Goal: Find specific page/section: Find specific page/section

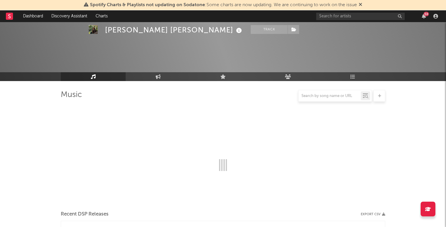
scroll to position [573, 0]
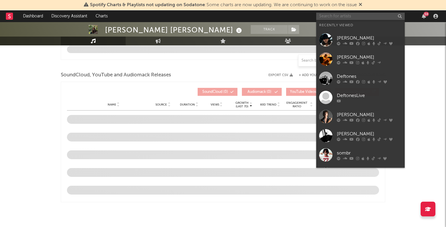
click at [326, 16] on input "text" at bounding box center [360, 16] width 89 height 7
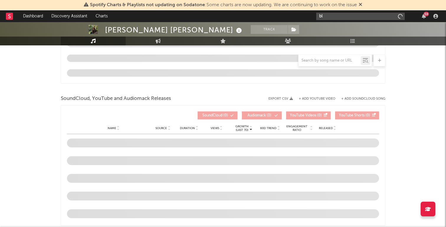
type input "bla"
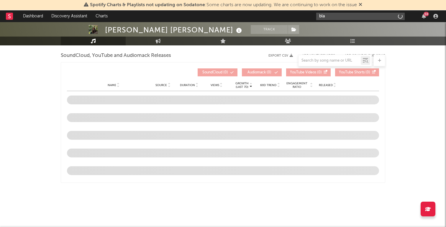
scroll to position [644, 0]
select select "6m"
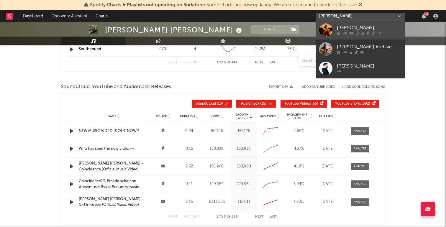
type input "[PERSON_NAME]"
click at [352, 28] on div "[PERSON_NAME]" at bounding box center [369, 28] width 65 height 7
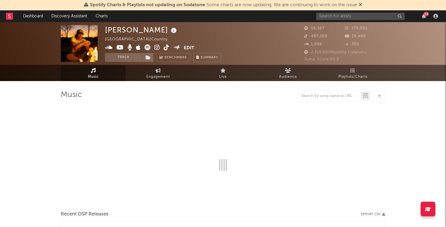
select select "6m"
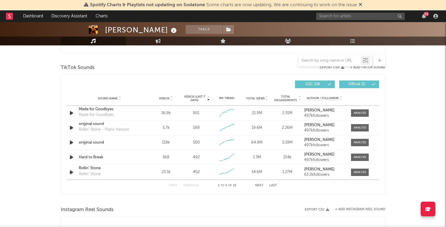
scroll to position [388, 0]
